Goal: Check status

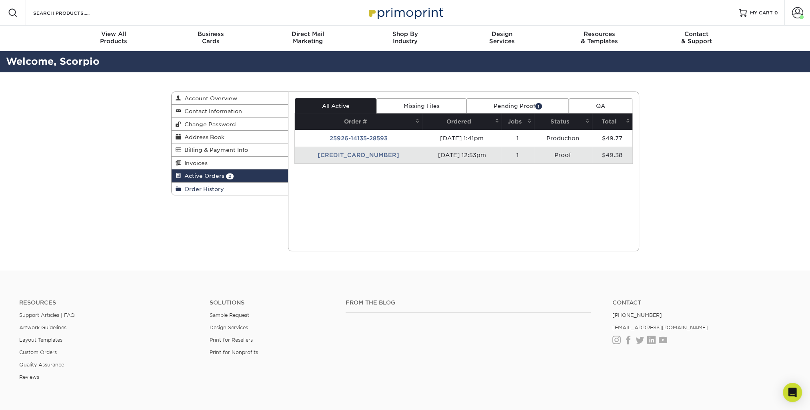
click at [190, 191] on span "Order History" at bounding box center [202, 189] width 43 height 6
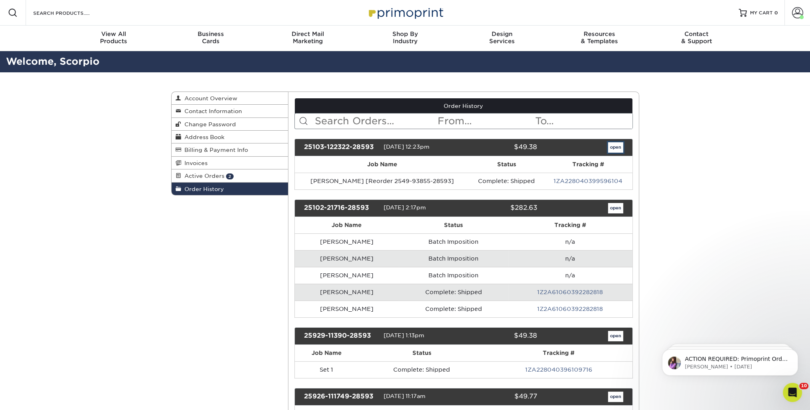
click at [620, 149] on link "open" at bounding box center [615, 147] width 15 height 10
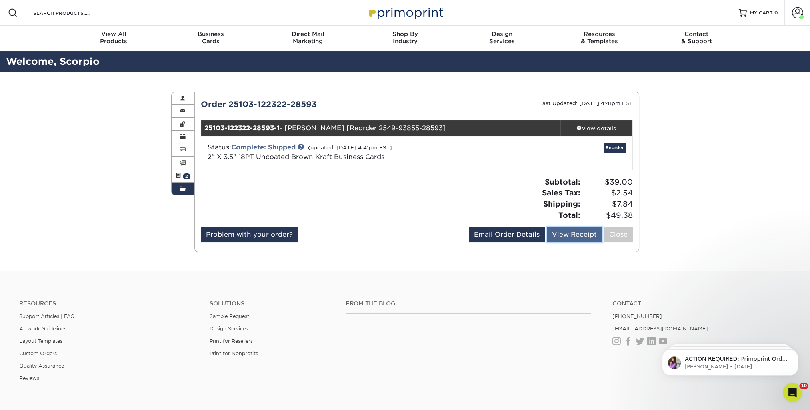
click at [560, 230] on link "View Receipt" at bounding box center [574, 234] width 55 height 15
